Goal: Navigation & Orientation: Find specific page/section

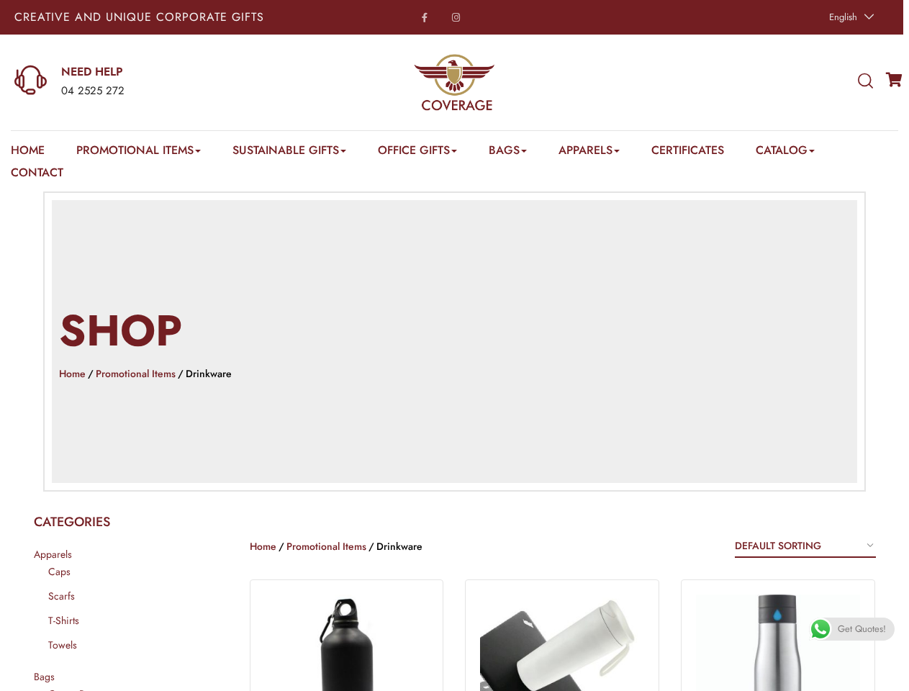
click at [454, 345] on h2 "Shop" at bounding box center [454, 331] width 791 height 60
click at [849, 17] on span "English" at bounding box center [843, 17] width 28 height 14
click at [155, 82] on div "04 2525 272" at bounding box center [178, 91] width 235 height 19
click at [865, 81] on icon at bounding box center [865, 81] width 15 height 16
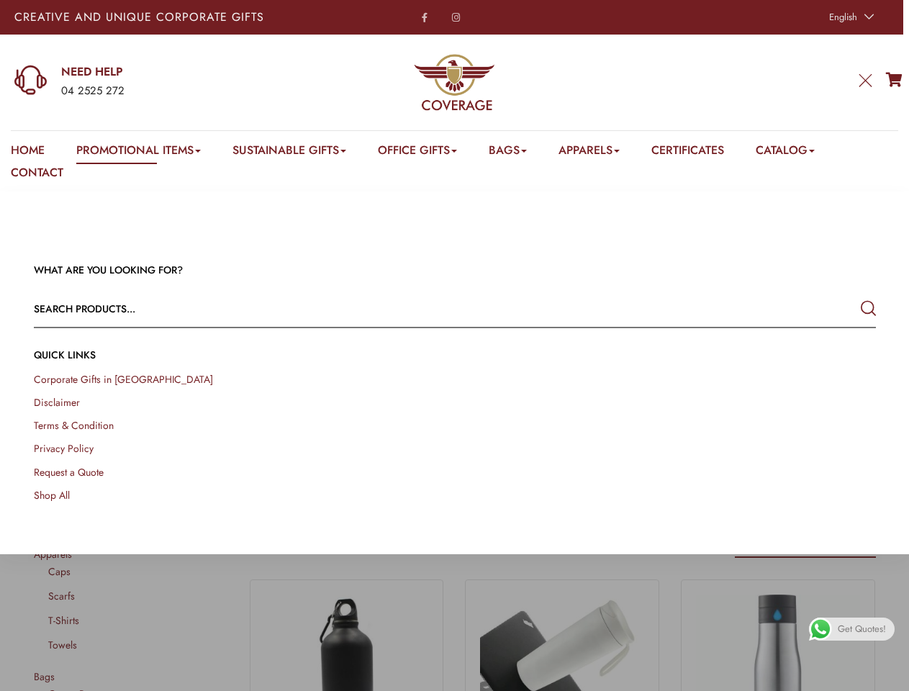
click at [140, 153] on link "Promotional Items" at bounding box center [138, 153] width 124 height 22
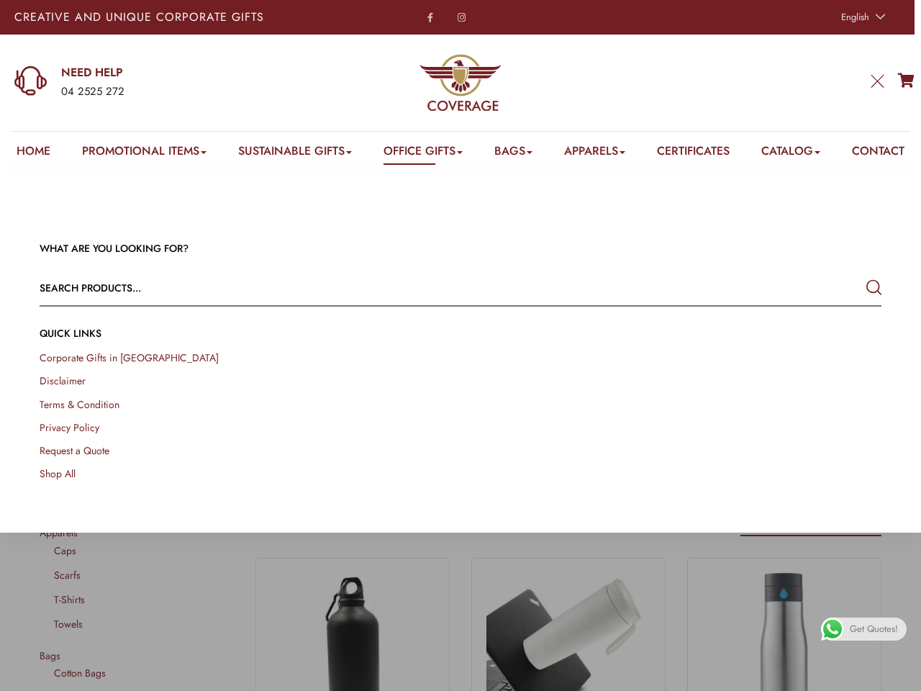
click at [425, 153] on link "Office Gifts" at bounding box center [422, 153] width 79 height 22
click at [519, 153] on link "Bags" at bounding box center [513, 153] width 38 height 22
click at [604, 153] on link "Apparels" at bounding box center [594, 153] width 61 height 22
click at [803, 153] on link "Catalog" at bounding box center [790, 153] width 59 height 22
click at [892, 674] on link at bounding box center [904, 674] width 32 height 32
